Goal: Task Accomplishment & Management: Use online tool/utility

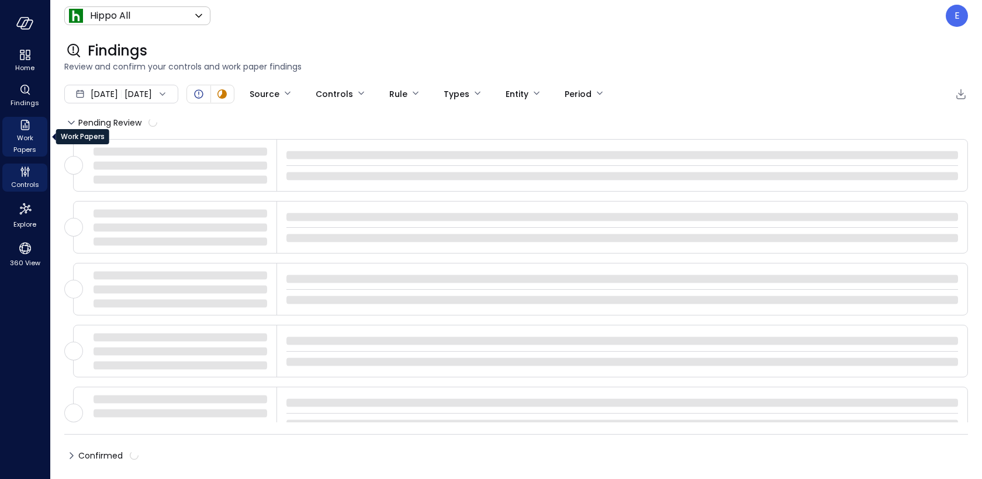
click at [31, 130] on icon "Work Papers" at bounding box center [25, 125] width 14 height 14
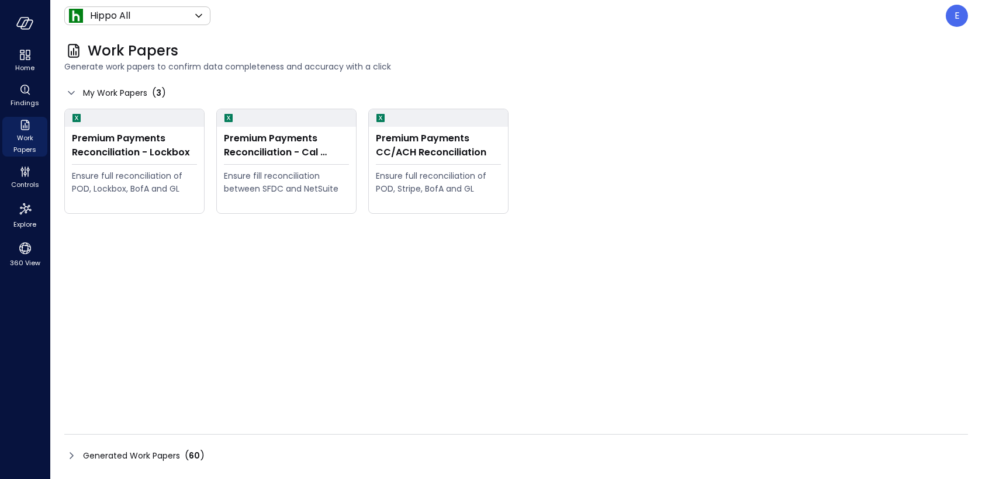
click at [178, 453] on span "Generated Work Papers" at bounding box center [131, 455] width 97 height 13
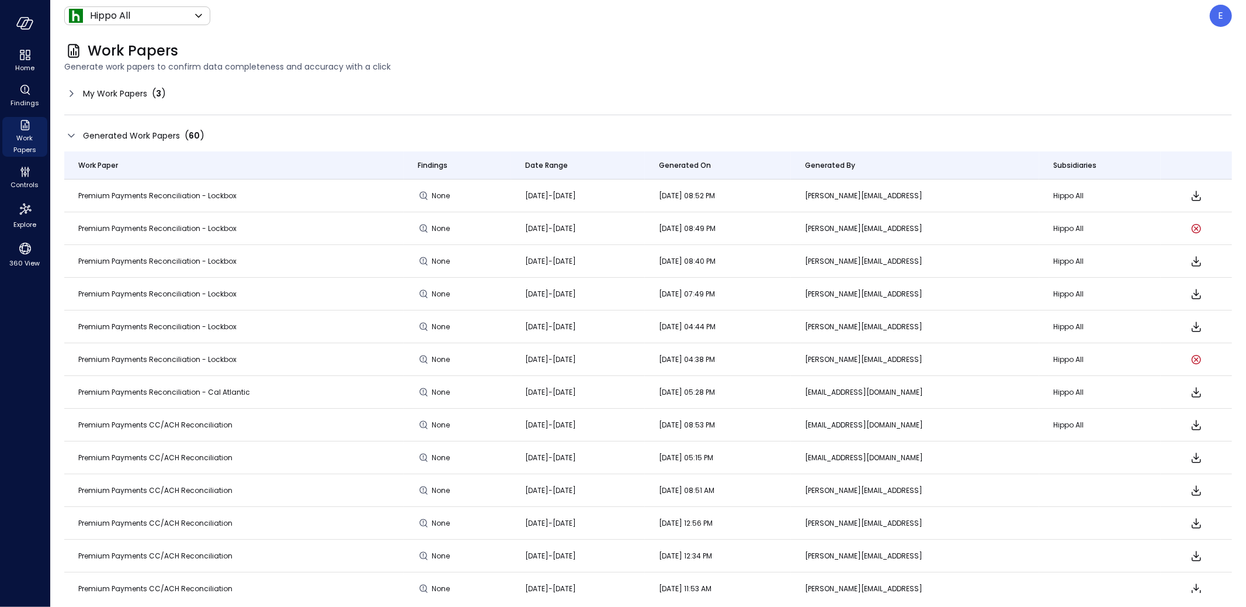
click at [90, 95] on span "My Work Papers" at bounding box center [115, 93] width 64 height 13
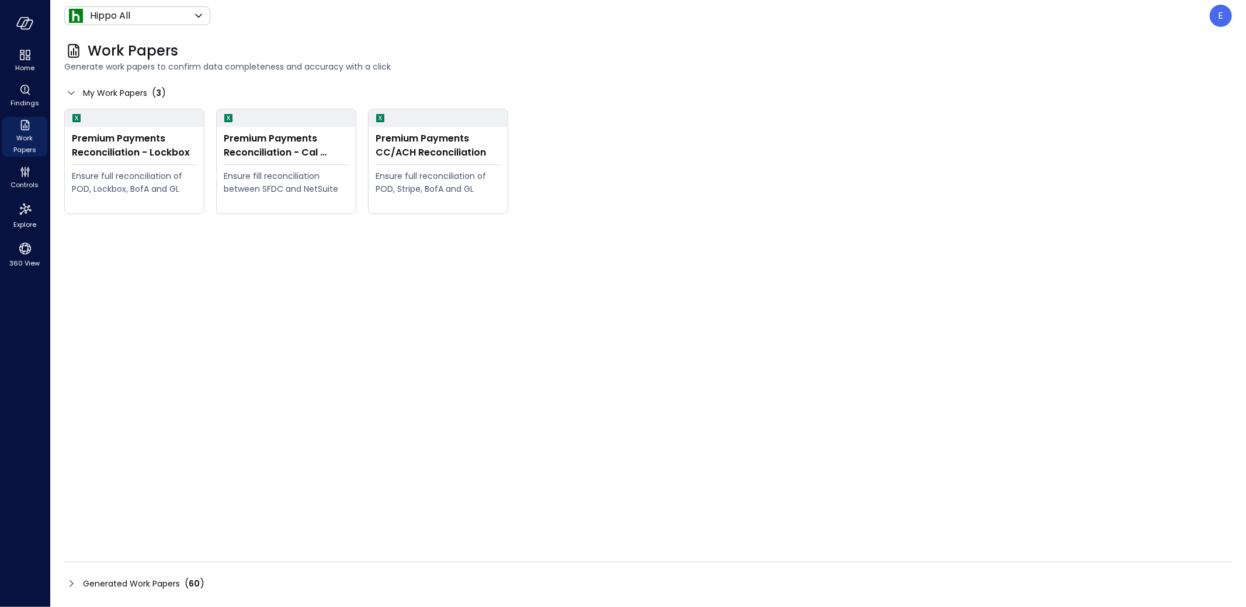
click at [154, 479] on span "Generated Work Papers" at bounding box center [131, 583] width 97 height 13
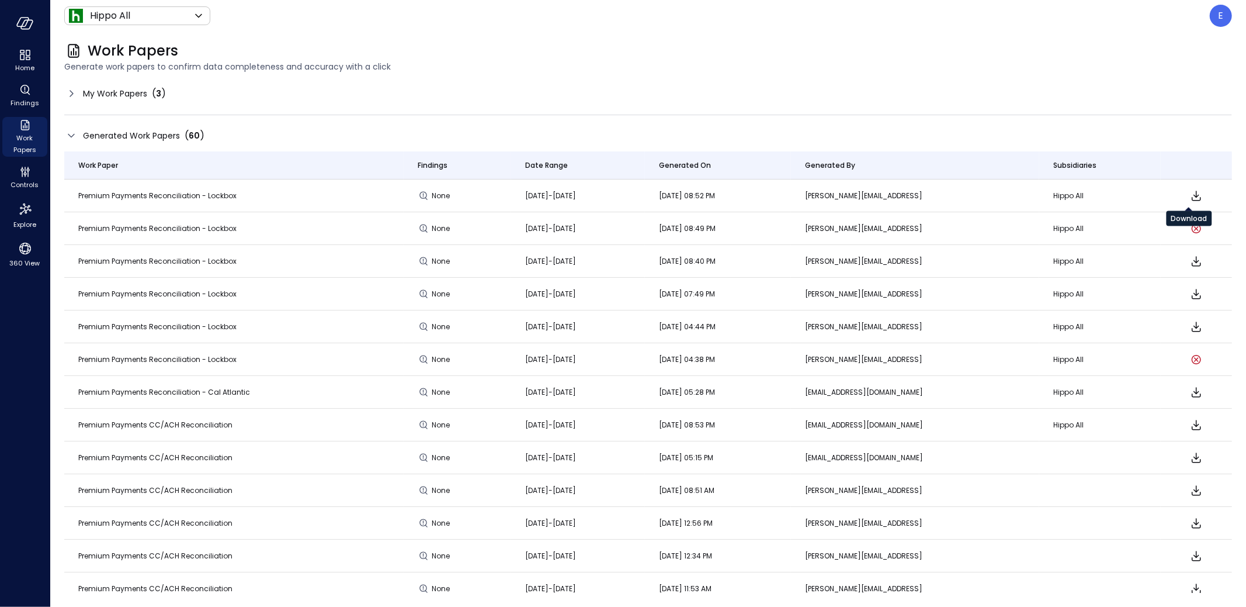
click at [971, 196] on icon "Download" at bounding box center [1197, 196] width 14 height 14
click at [150, 94] on div "My Work Papers ( 3 )" at bounding box center [124, 93] width 83 height 14
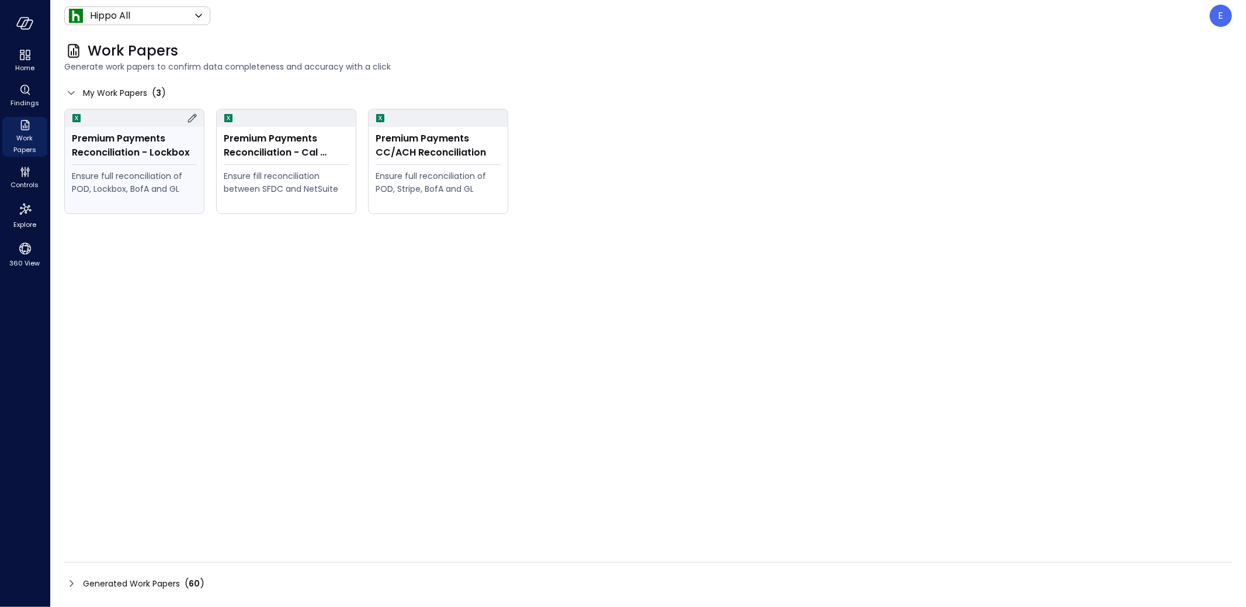
click at [139, 178] on div "Ensure full reconciliation of POD, Lockbox, BofA and GL" at bounding box center [134, 182] width 125 height 26
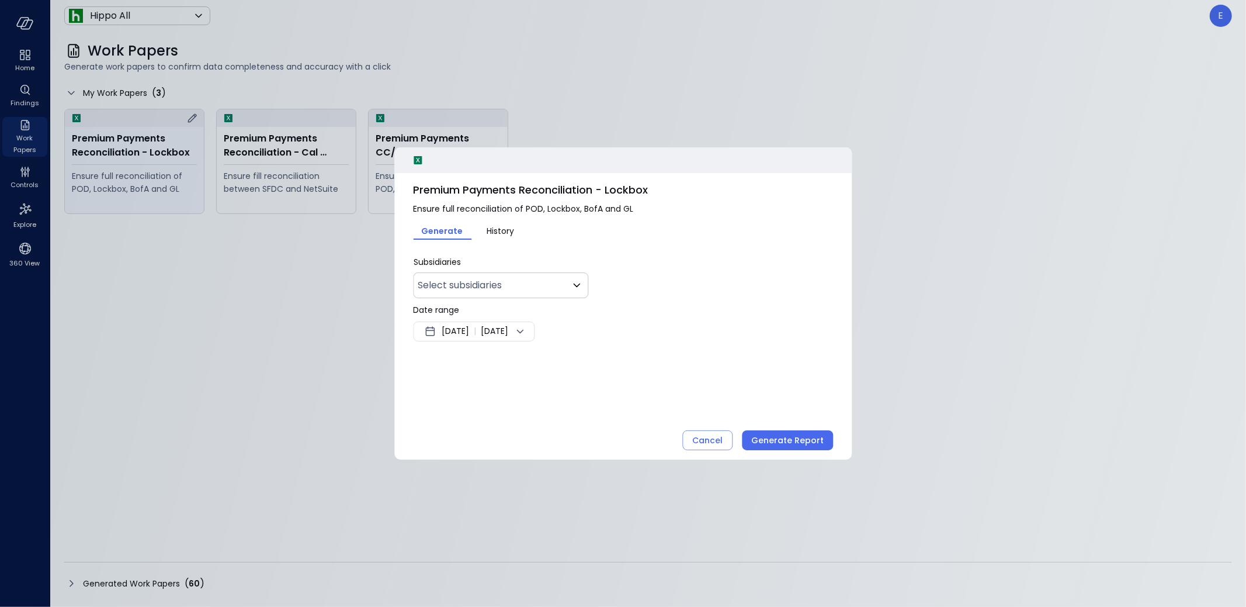
type input "***"
click at [713, 434] on div "Cancel" at bounding box center [707, 440] width 30 height 15
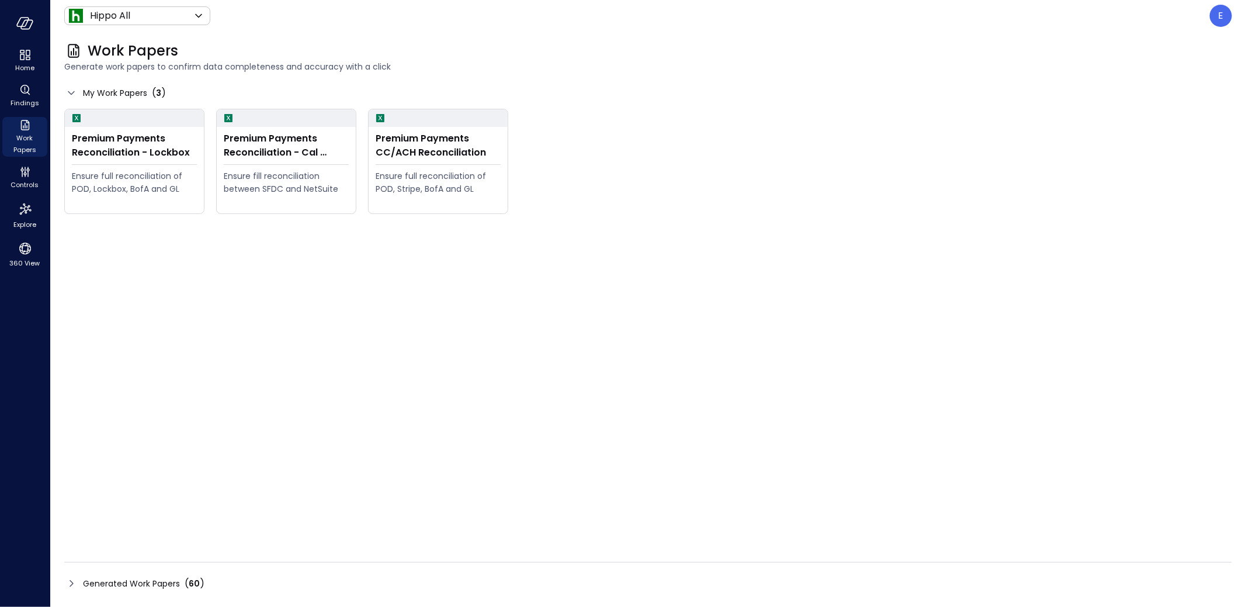
click at [192, 479] on span "60" at bounding box center [194, 583] width 11 height 12
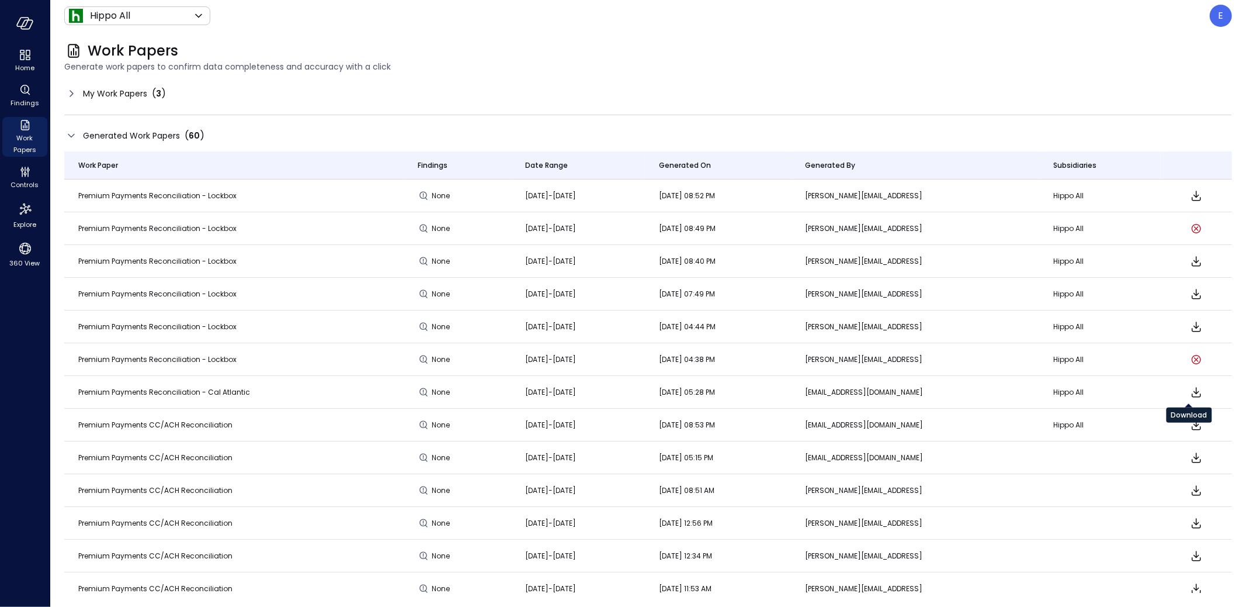
click at [971, 390] on icon "Download" at bounding box center [1197, 392] width 14 height 14
click at [971, 424] on icon "Download" at bounding box center [1196, 425] width 9 height 10
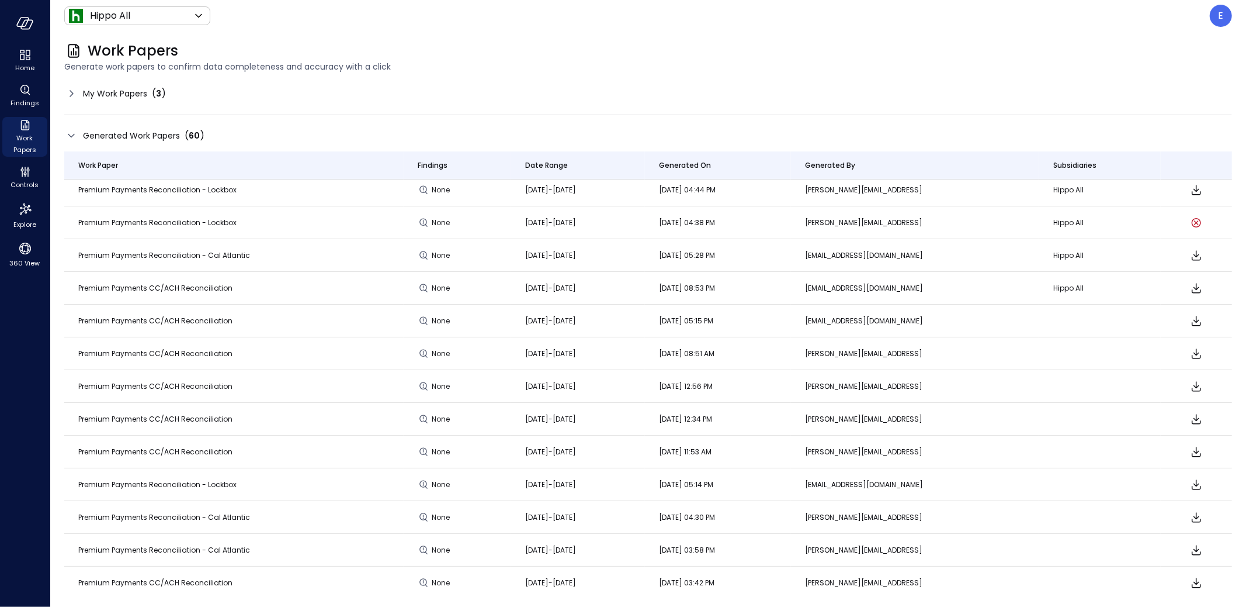
click at [971, 479] on icon "Download" at bounding box center [1196, 517] width 9 height 10
